Goal: Transaction & Acquisition: Purchase product/service

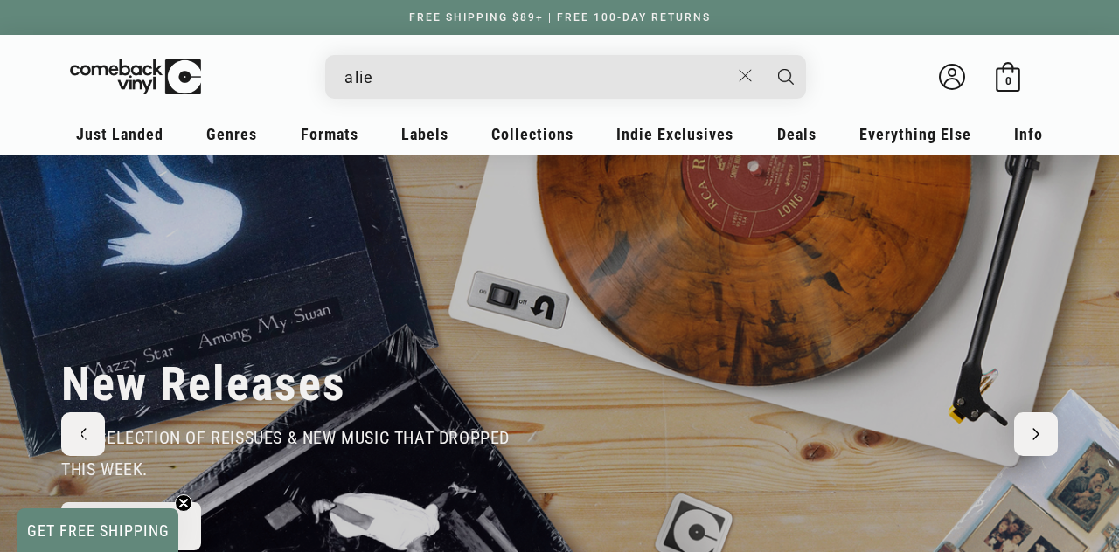
type input "ali"
type input "c"
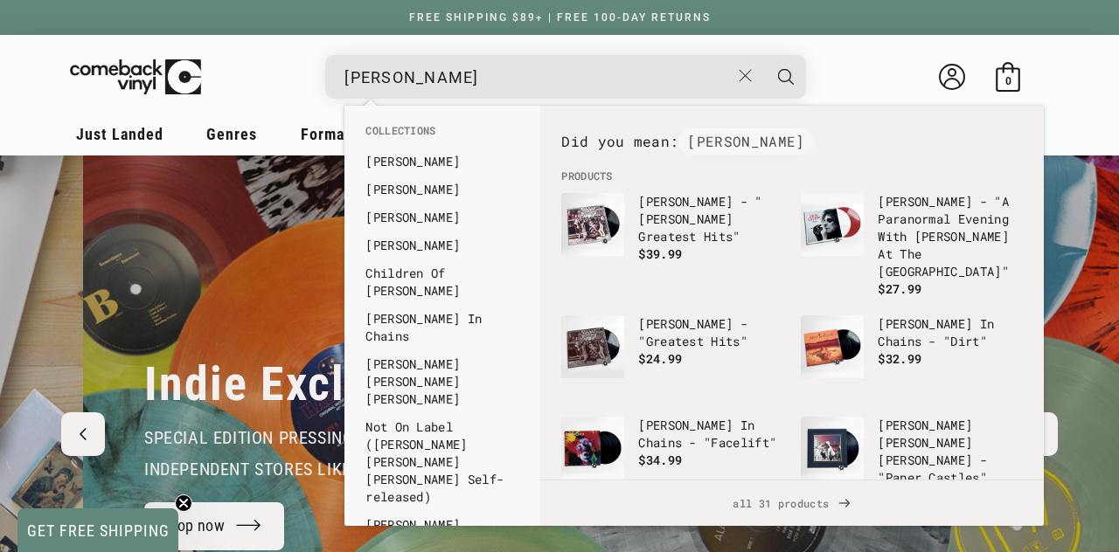
scroll to position [0, 1119]
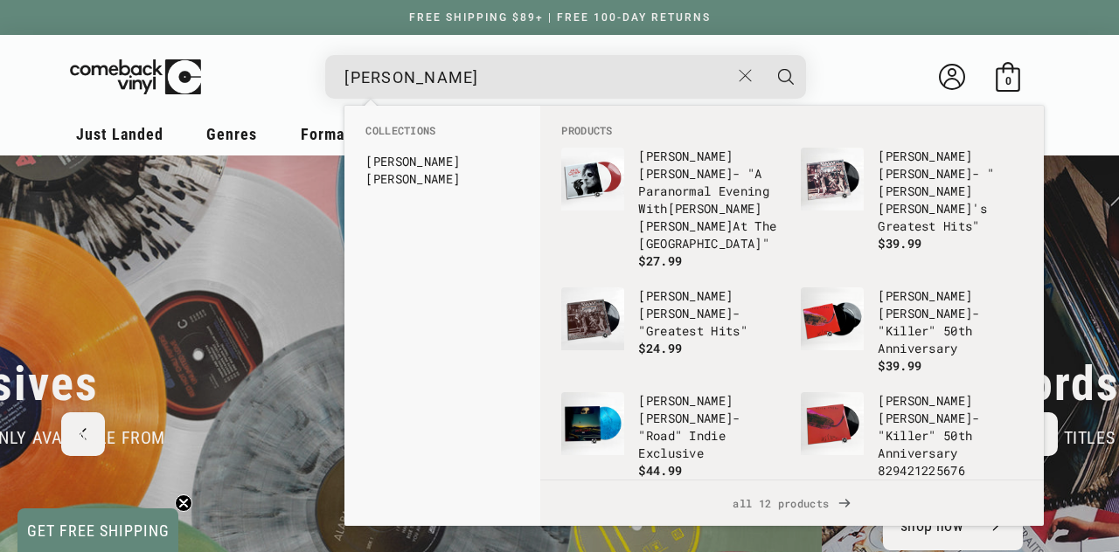
type input "[PERSON_NAME]"
click at [764, 55] on button "Search" at bounding box center [786, 77] width 44 height 44
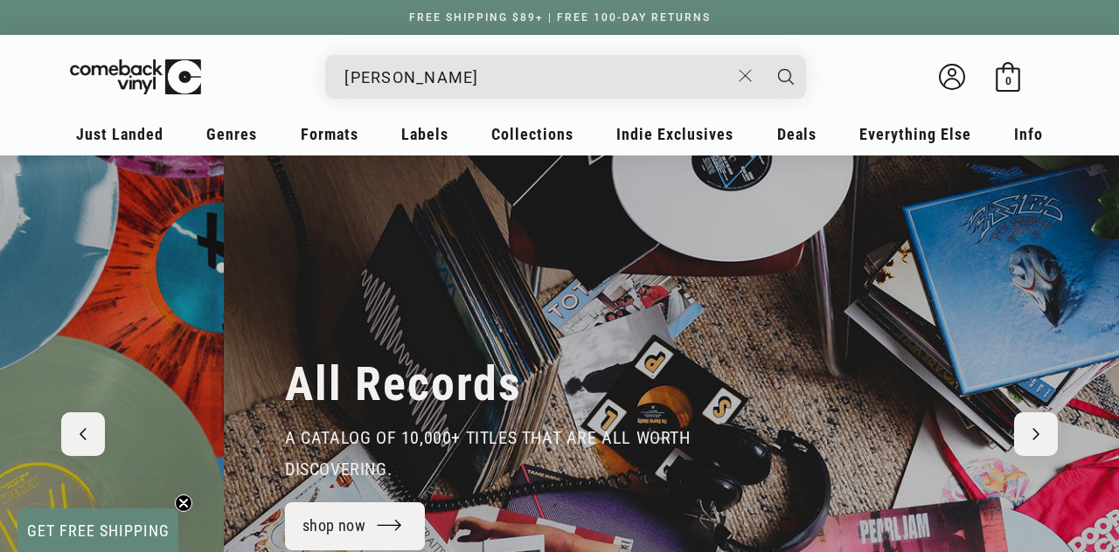
scroll to position [0, 2237]
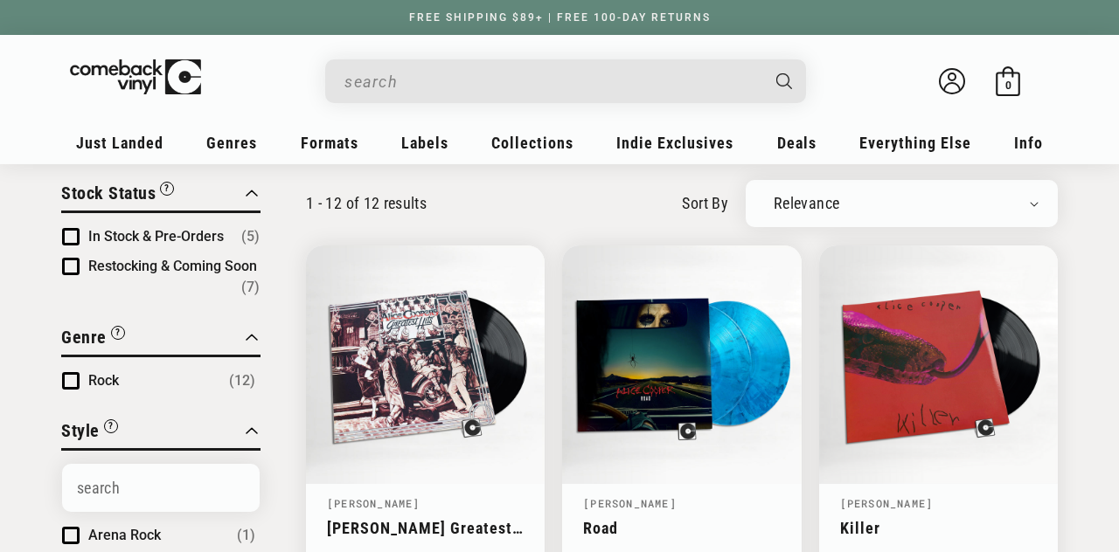
type input "[PERSON_NAME]"
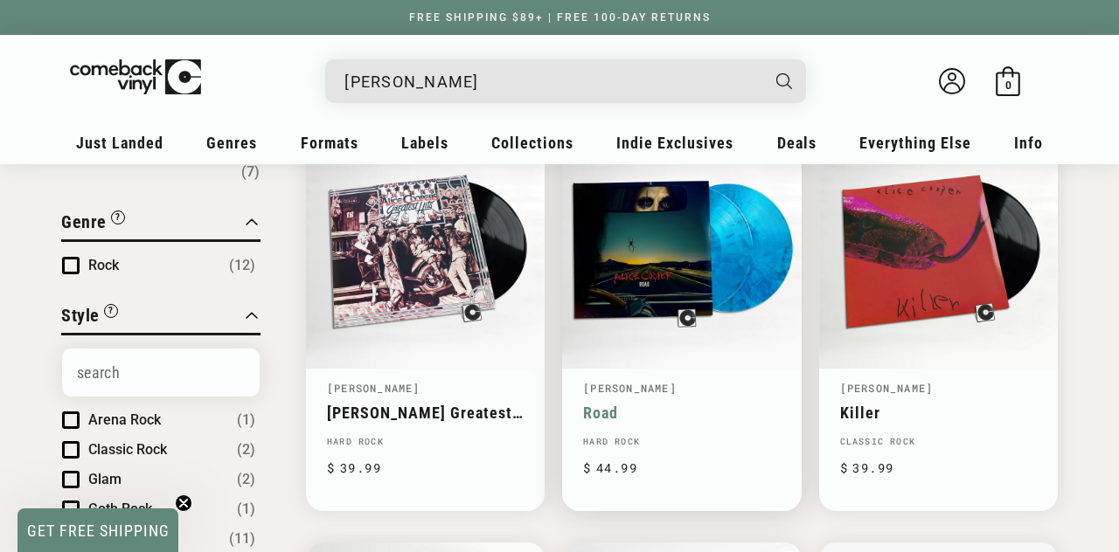
scroll to position [238, 0]
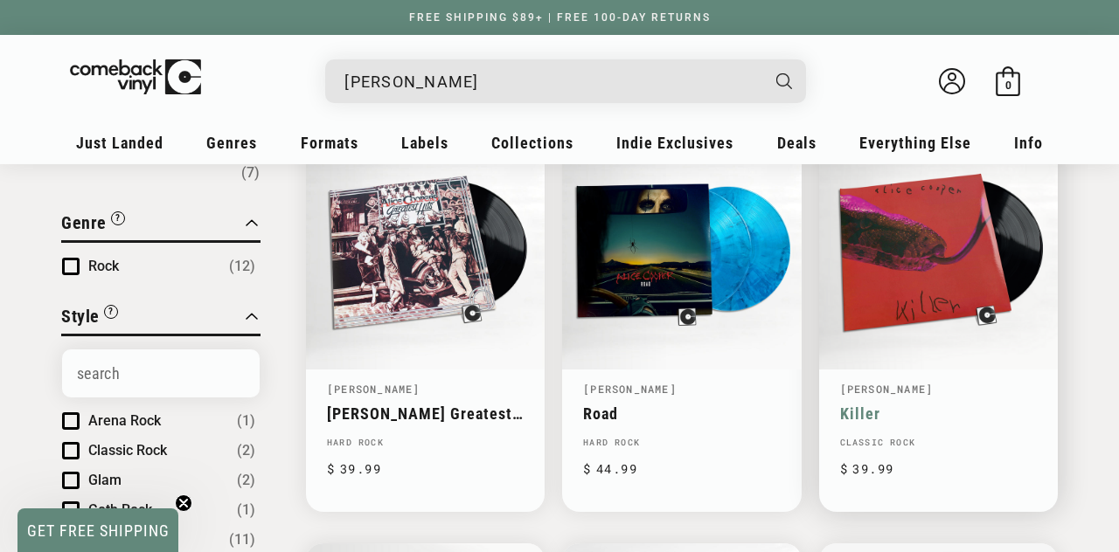
click at [875, 405] on link "Killer" at bounding box center [938, 414] width 197 height 18
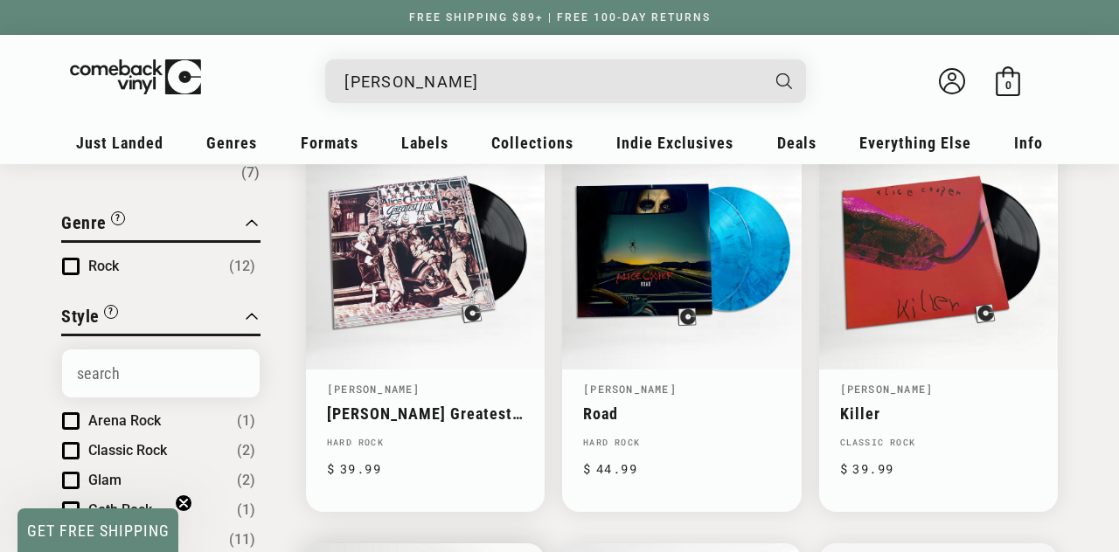
scroll to position [663, 0]
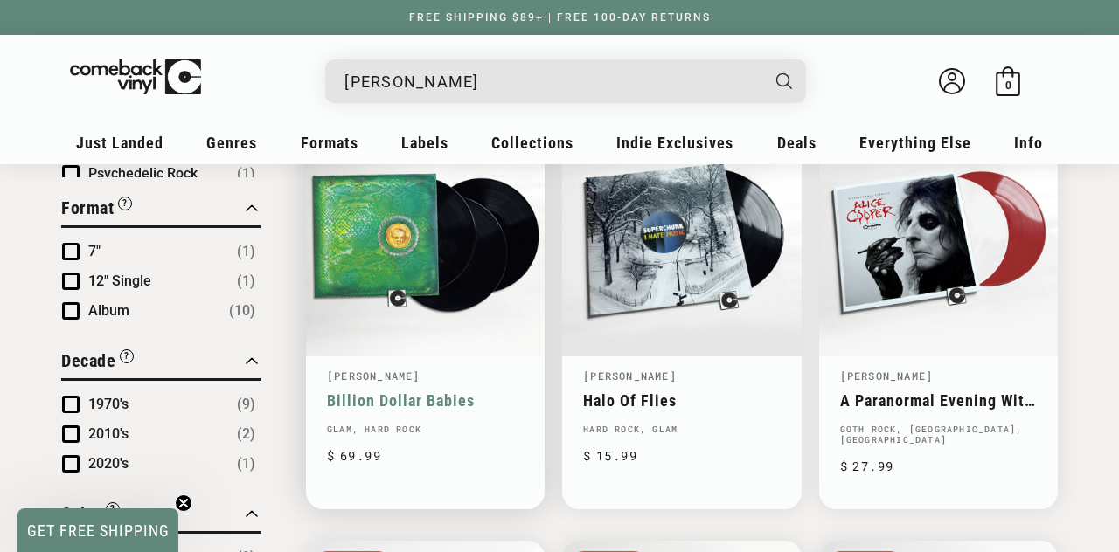
click at [378, 383] on link "[PERSON_NAME]" at bounding box center [374, 376] width 94 height 14
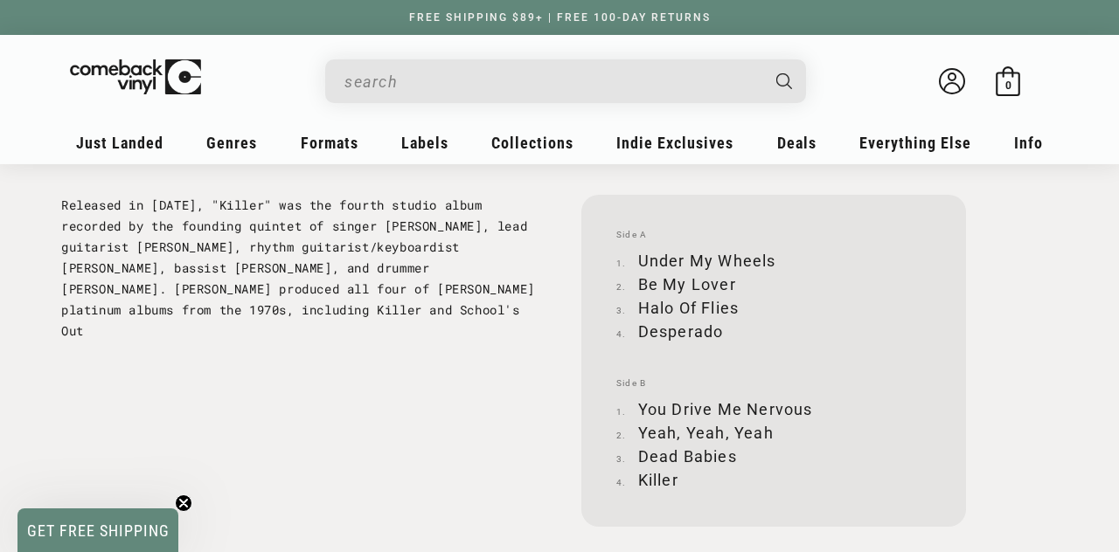
scroll to position [1830, 0]
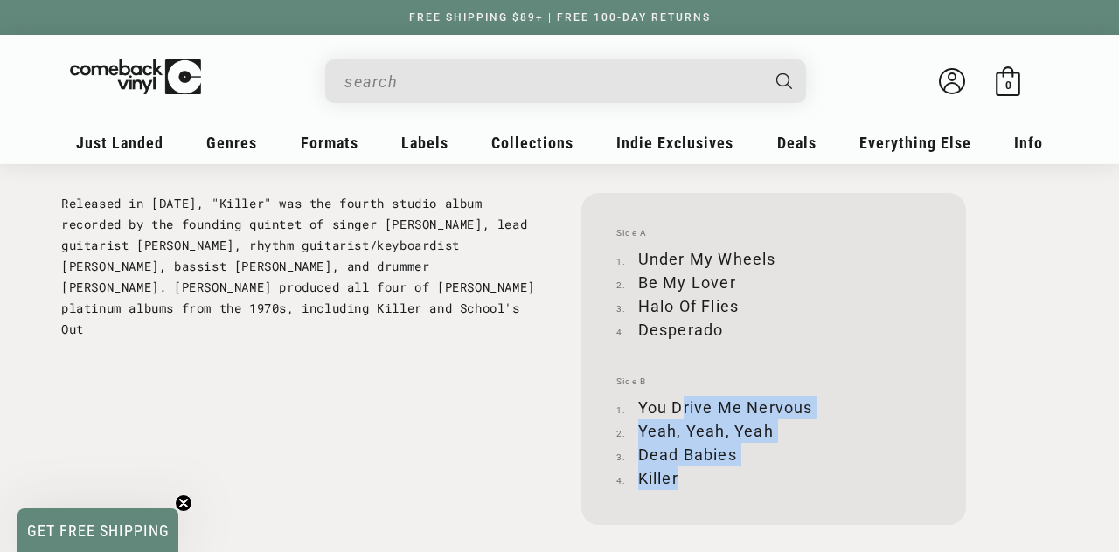
drag, startPoint x: 691, startPoint y: 484, endPoint x: 685, endPoint y: 398, distance: 86.7
click at [685, 398] on ol "You Drive Me Nervous Yeah, Yeah, Yeah Dead Babies Killer" at bounding box center [773, 443] width 315 height 94
click at [685, 398] on li "You Drive Me Nervous" at bounding box center [773, 408] width 315 height 24
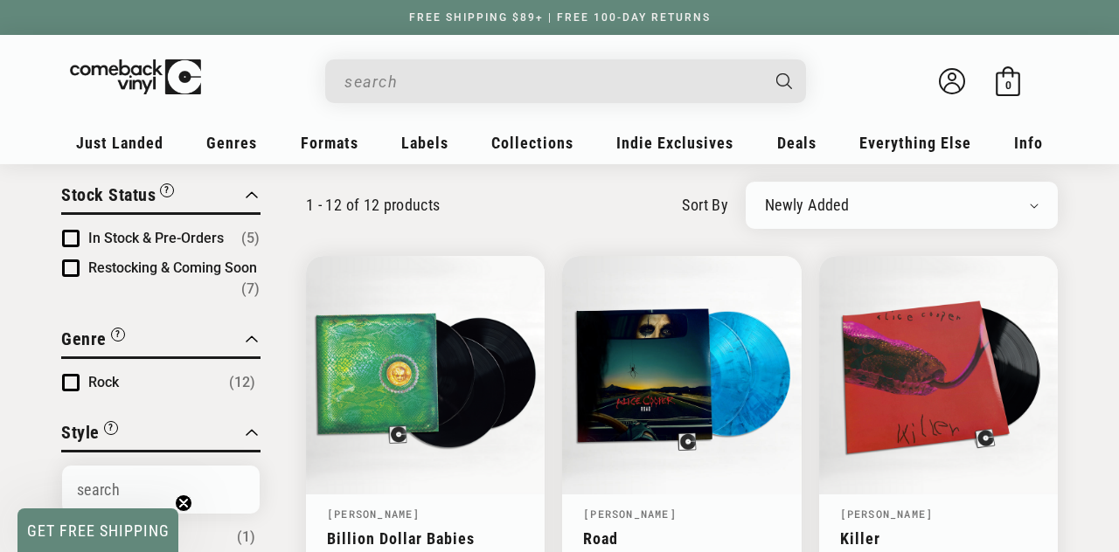
scroll to position [198, 0]
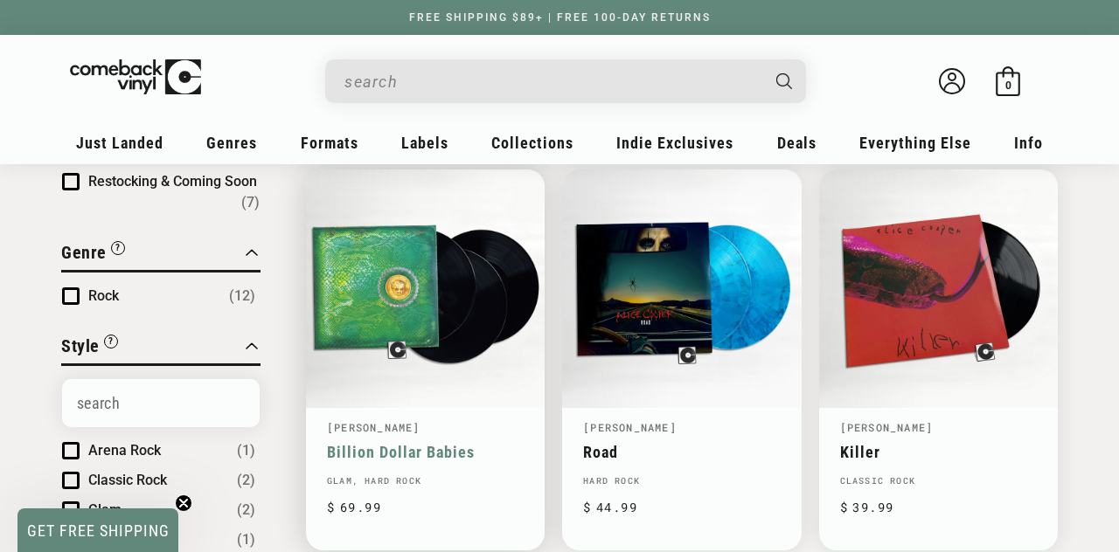
click at [365, 447] on link "Billion Dollar Babies" at bounding box center [425, 452] width 197 height 18
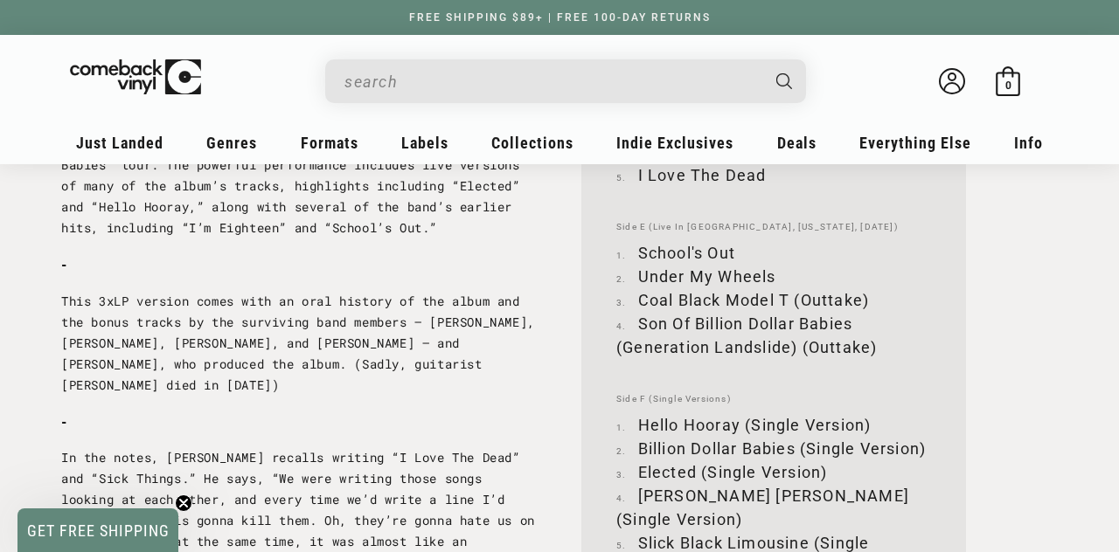
scroll to position [2469, 0]
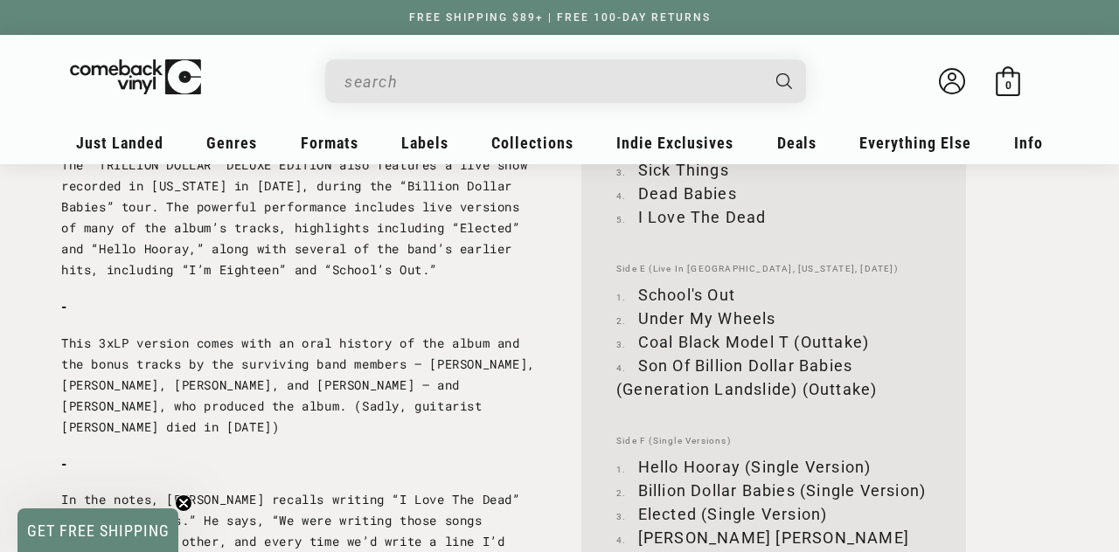
click at [454, 405] on p "This 3xLP version comes with an oral history of the album and the bonus tracks …" at bounding box center [299, 385] width 476 height 105
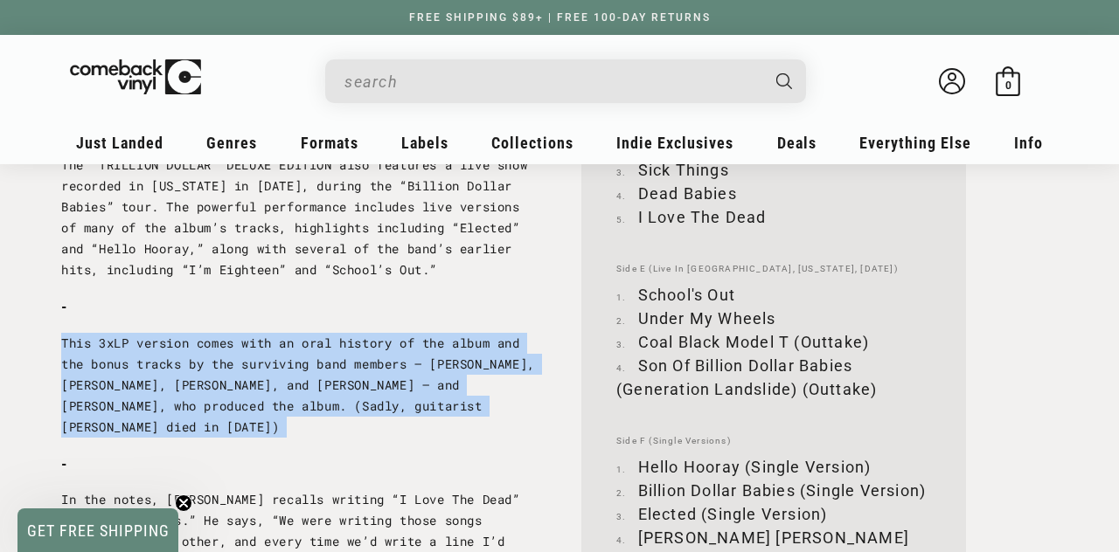
click at [454, 405] on p "This 3xLP version comes with an oral history of the album and the bonus tracks …" at bounding box center [299, 385] width 476 height 105
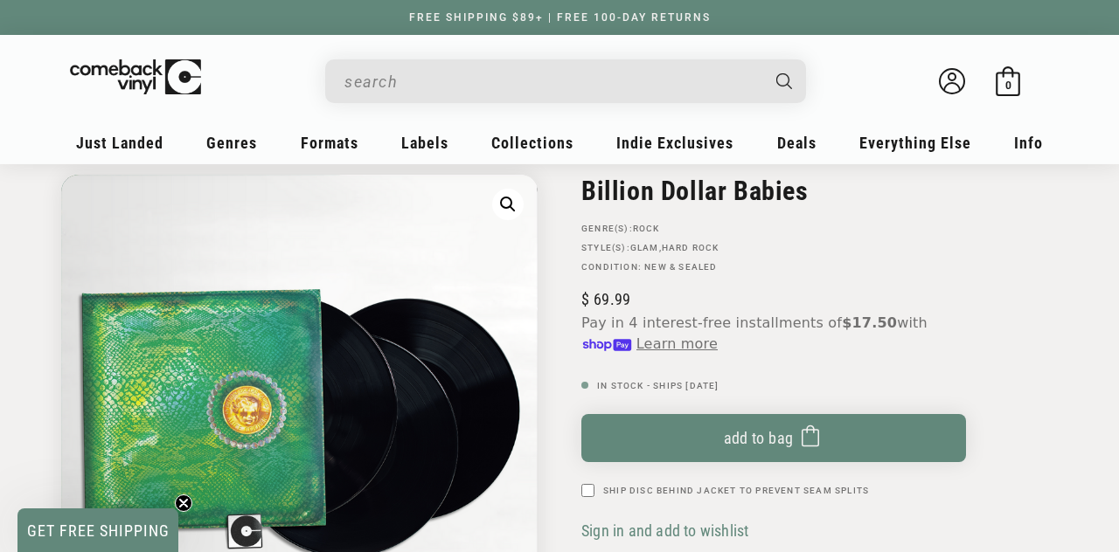
scroll to position [123, 0]
